Goal: Task Accomplishment & Management: Use online tool/utility

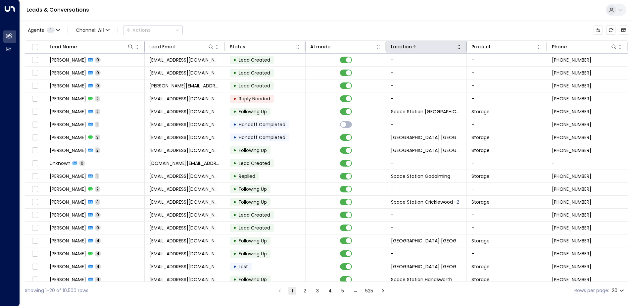
click at [453, 44] on icon at bounding box center [452, 46] width 5 height 5
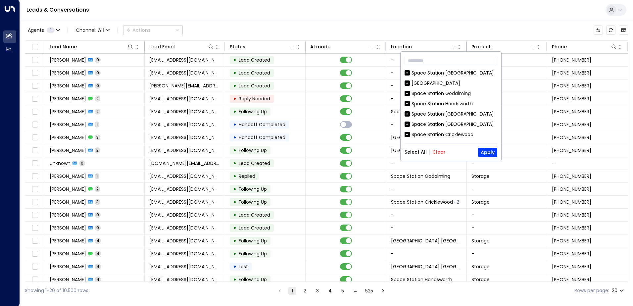
click at [440, 150] on button "Clear" at bounding box center [438, 151] width 13 height 5
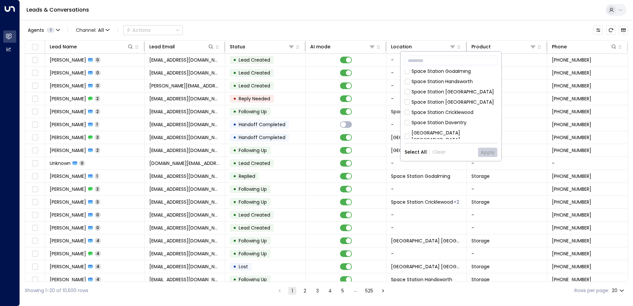
scroll to position [33, 0]
click at [450, 120] on div "[GEOGRAPHIC_DATA] [GEOGRAPHIC_DATA]" at bounding box center [454, 125] width 86 height 14
click at [495, 148] on button "Apply" at bounding box center [487, 152] width 19 height 9
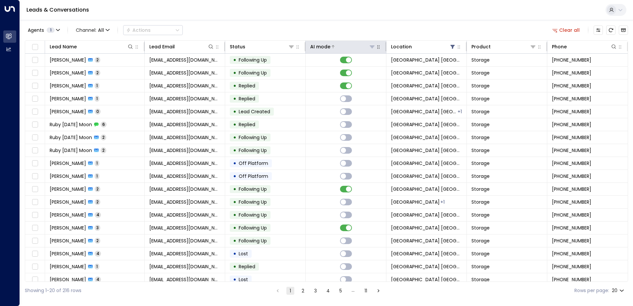
drag, startPoint x: 329, startPoint y: 49, endPoint x: 330, endPoint y: 45, distance: 4.0
click at [330, 47] on div at bounding box center [352, 46] width 45 height 7
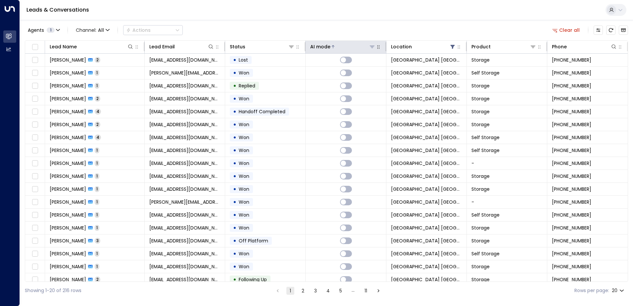
click at [331, 45] on icon at bounding box center [333, 47] width 4 height 4
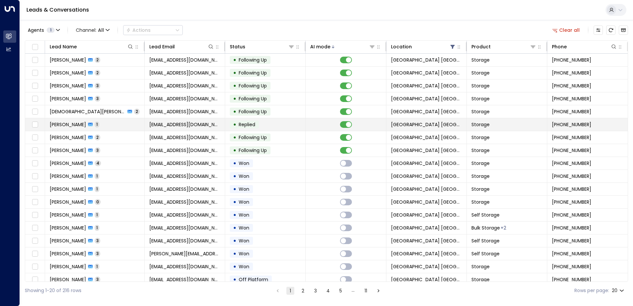
click at [268, 129] on td "• Replied" at bounding box center [265, 124] width 80 height 13
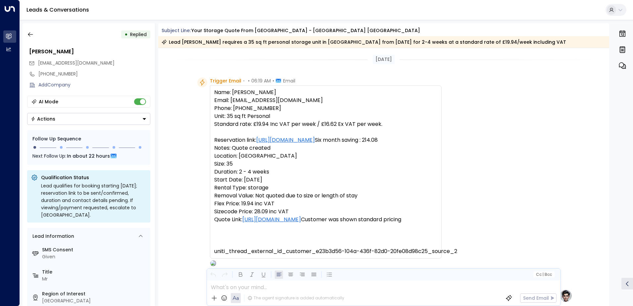
scroll to position [251, 0]
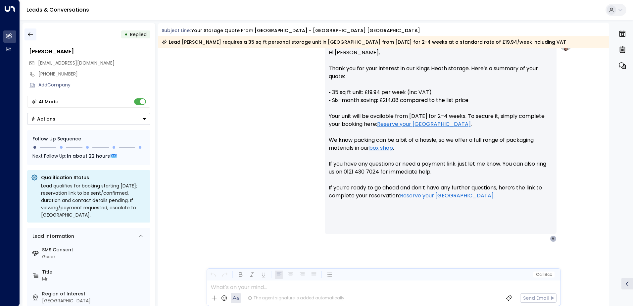
click at [32, 39] on button "button" at bounding box center [30, 34] width 12 height 12
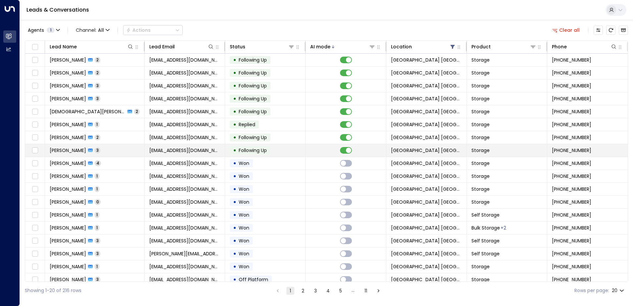
click at [236, 149] on span "Following Up" at bounding box center [252, 150] width 33 height 7
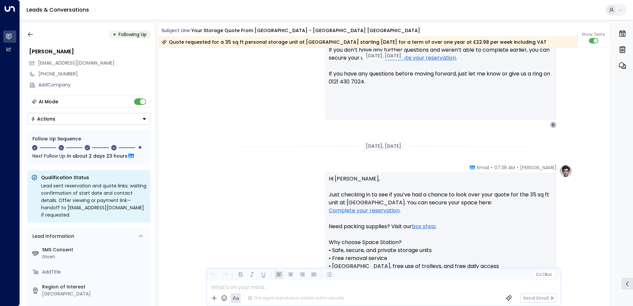
scroll to position [222, 0]
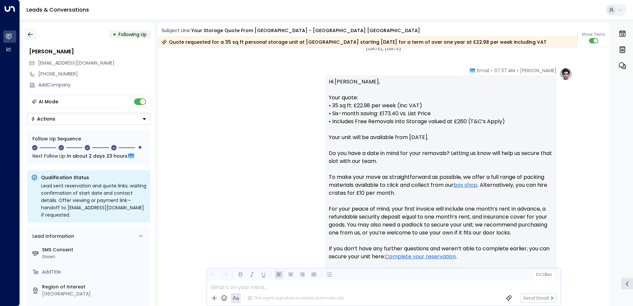
click at [34, 32] on button "button" at bounding box center [30, 34] width 12 height 12
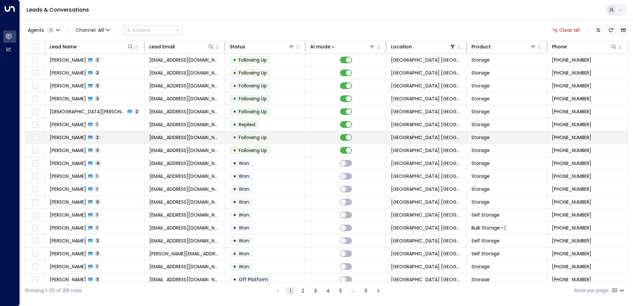
click at [237, 137] on span "Following Up" at bounding box center [252, 137] width 33 height 7
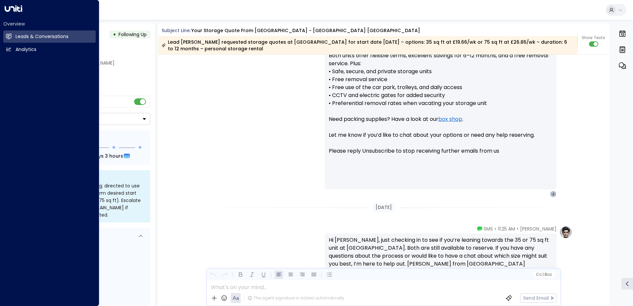
scroll to position [475, 0]
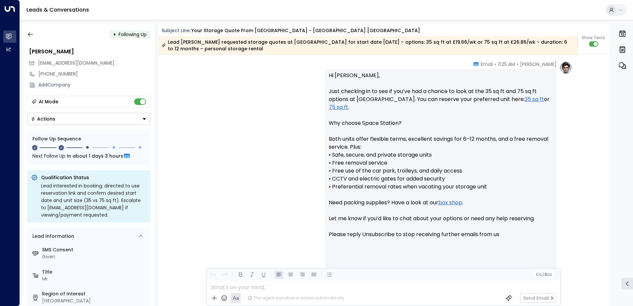
click at [38, 39] on div "• Following Up" at bounding box center [88, 34] width 123 height 12
click at [33, 37] on icon "button" at bounding box center [30, 34] width 7 height 7
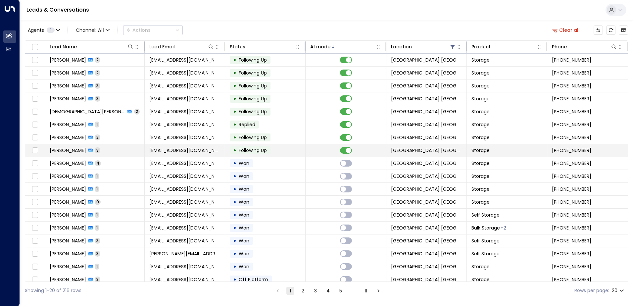
click at [130, 150] on td "[PERSON_NAME] 3" at bounding box center [95, 150] width 100 height 13
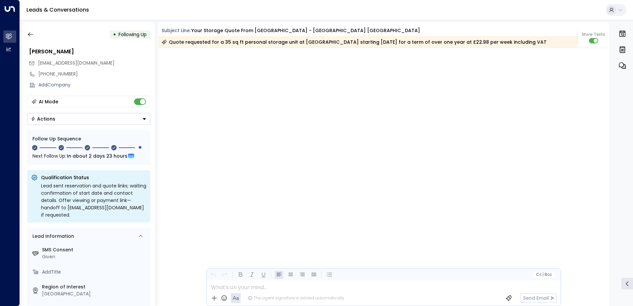
scroll to position [1099, 0]
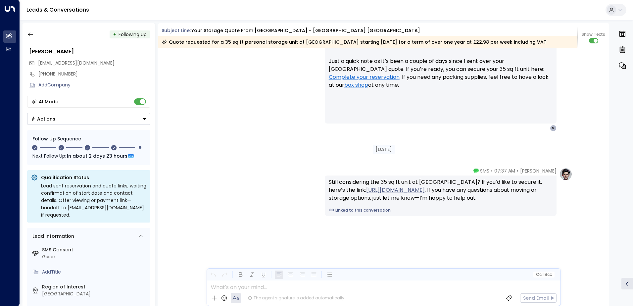
click at [38, 32] on div "• Following Up" at bounding box center [88, 34] width 123 height 12
click at [33, 31] on icon "button" at bounding box center [30, 34] width 7 height 7
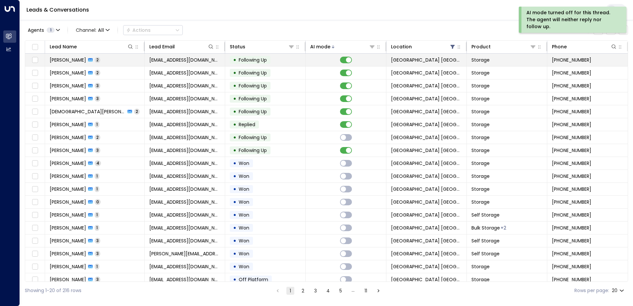
click at [248, 62] on span "Following Up" at bounding box center [253, 60] width 28 height 7
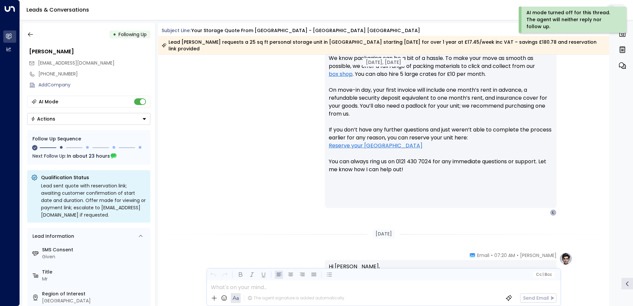
scroll to position [333, 0]
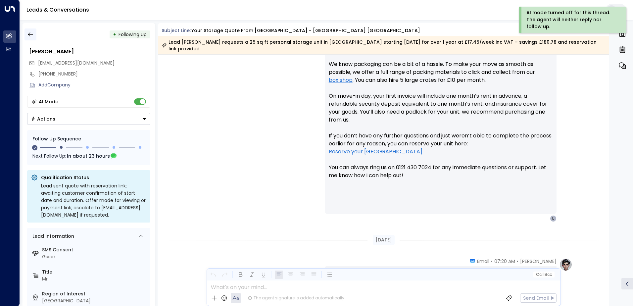
click at [27, 35] on icon "button" at bounding box center [30, 34] width 7 height 7
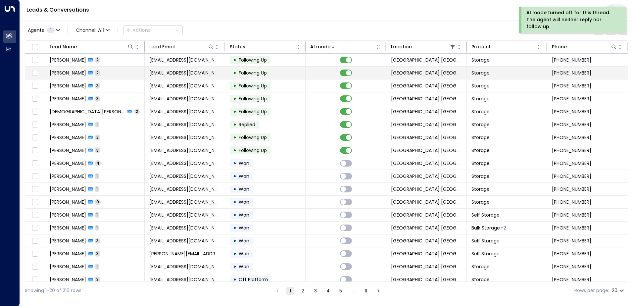
click at [123, 74] on td "[PERSON_NAME] 2" at bounding box center [95, 73] width 100 height 13
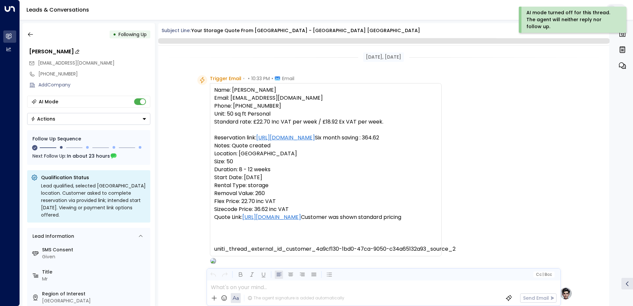
scroll to position [562, 0]
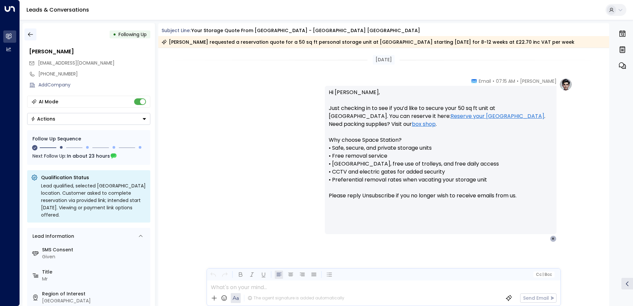
click at [32, 37] on icon "button" at bounding box center [30, 34] width 7 height 7
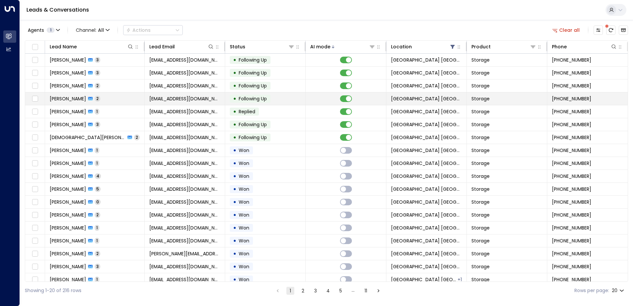
click at [127, 100] on td "[PERSON_NAME] 2" at bounding box center [95, 98] width 100 height 13
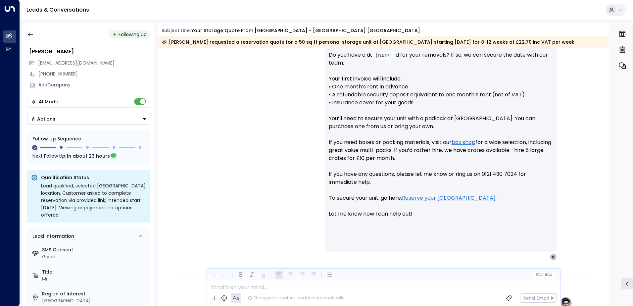
scroll to position [565, 0]
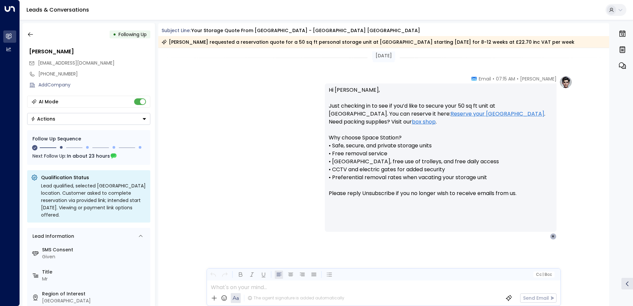
drag, startPoint x: 237, startPoint y: 119, endPoint x: 256, endPoint y: 246, distance: 128.2
click at [31, 38] on button "button" at bounding box center [30, 34] width 12 height 12
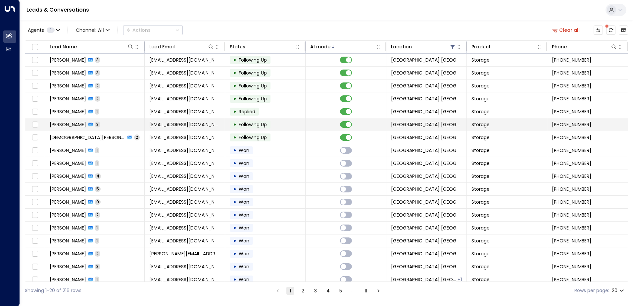
click at [281, 120] on td "• Following Up" at bounding box center [265, 124] width 80 height 13
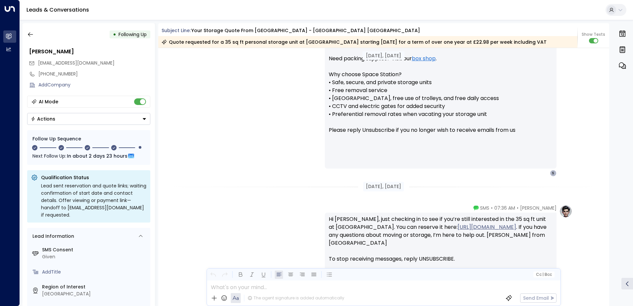
scroll to position [489, 0]
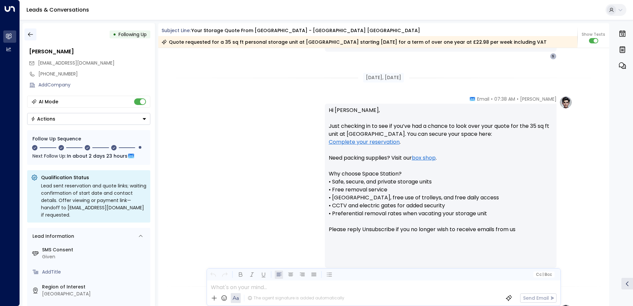
click at [33, 35] on icon "button" at bounding box center [30, 34] width 7 height 7
